Goal: Navigation & Orientation: Find specific page/section

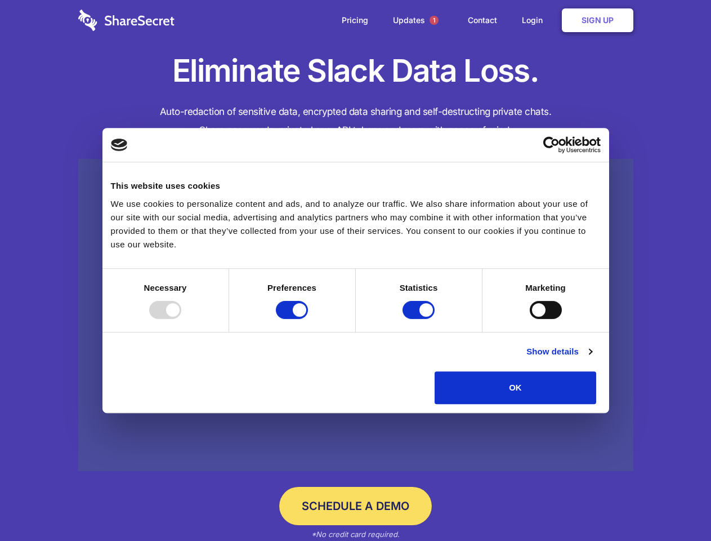
click at [181, 319] on div at bounding box center [165, 310] width 32 height 18
click at [308, 319] on input "Preferences" at bounding box center [292, 310] width 32 height 18
checkbox input "false"
click at [420, 319] on input "Statistics" at bounding box center [419, 310] width 32 height 18
checkbox input "false"
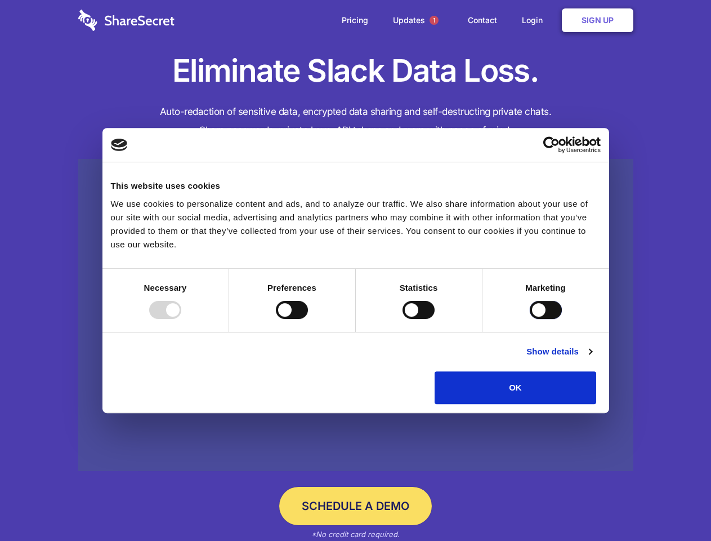
click at [530, 319] on input "Marketing" at bounding box center [546, 310] width 32 height 18
checkbox input "true"
click at [592, 358] on link "Show details" at bounding box center [559, 352] width 65 height 14
click at [0, 0] on div "Necessary cookies help make a website usable by enabling basic functions like p…" at bounding box center [0, 0] width 0 height 0
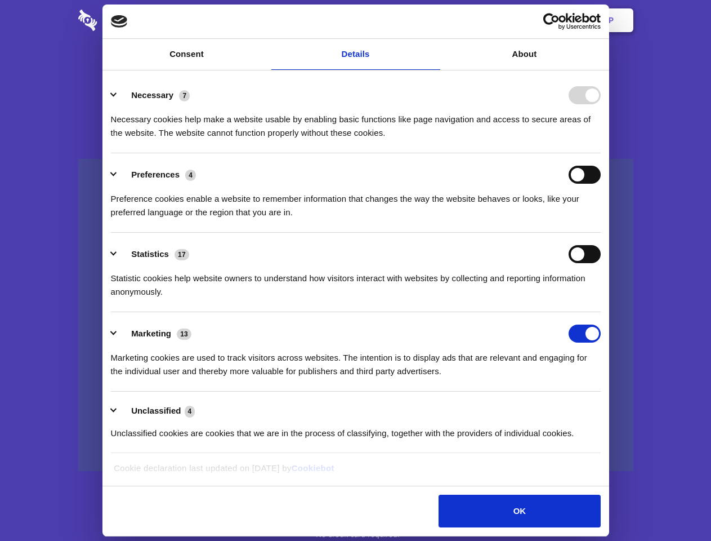
click at [434, 20] on span "1" at bounding box center [434, 20] width 9 height 9
